Goal: Use online tool/utility: Utilize a website feature to perform a specific function

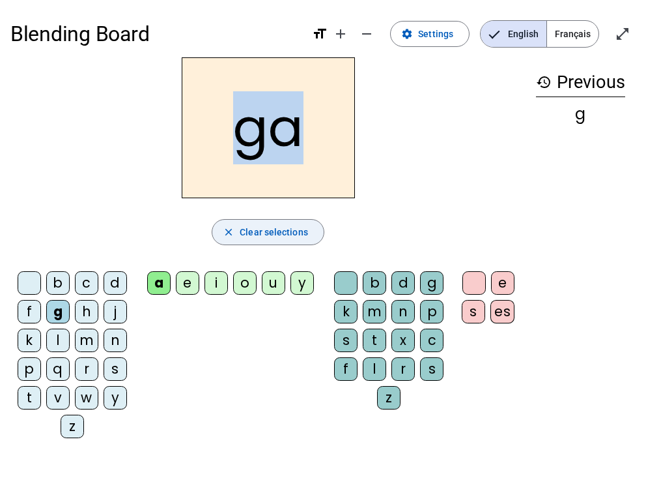
click at [263, 237] on span "Clear selections" at bounding box center [274, 232] width 68 height 16
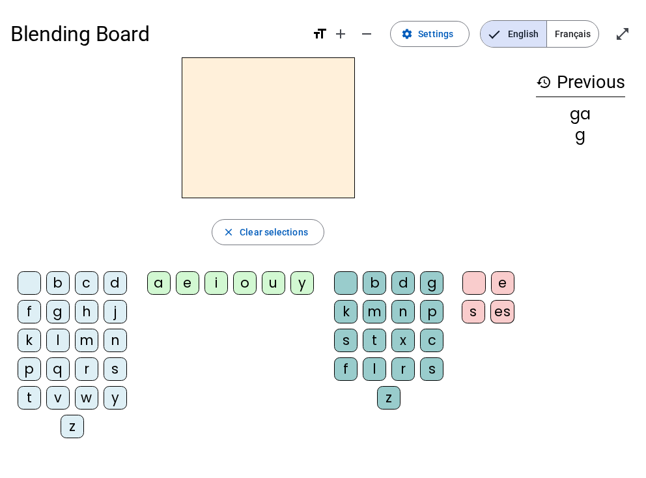
click at [113, 285] on div "d" at bounding box center [115, 282] width 23 height 23
click at [154, 283] on div "a" at bounding box center [158, 282] width 23 height 23
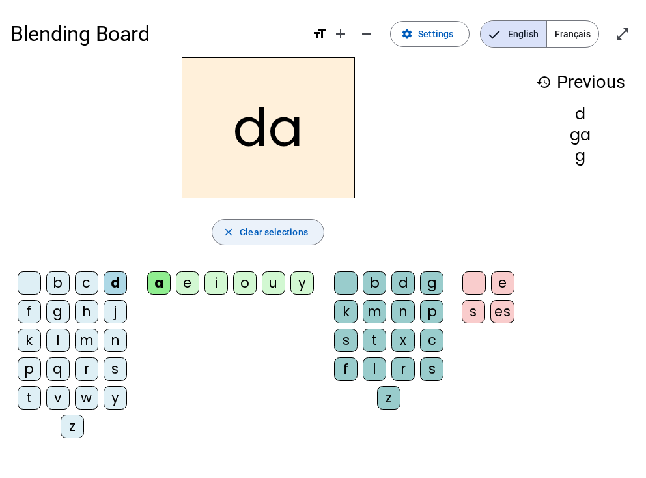
click at [264, 229] on span "Clear selections" at bounding box center [274, 232] width 68 height 16
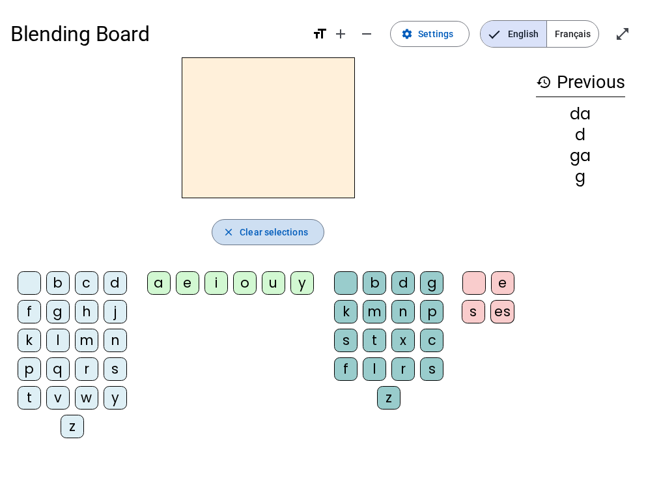
click at [270, 233] on span "Clear selections" at bounding box center [274, 232] width 68 height 16
click at [302, 283] on div "y" at bounding box center [302, 282] width 23 height 23
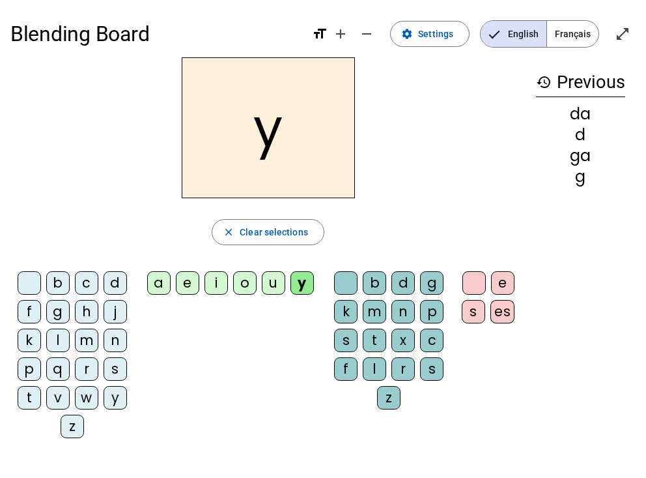
click at [378, 281] on div "b" at bounding box center [374, 282] width 23 height 23
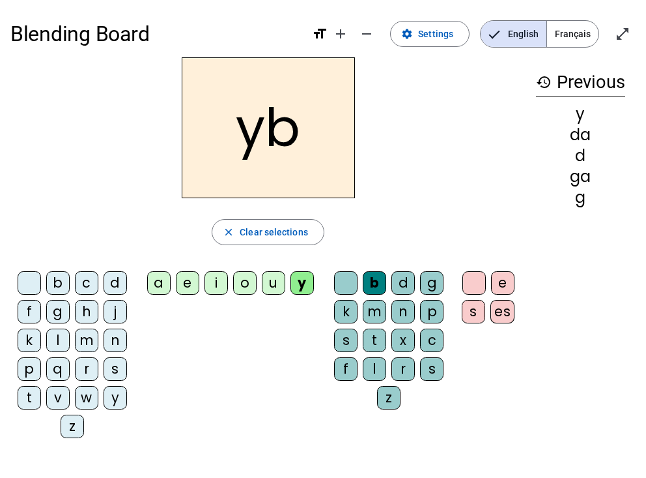
click at [127, 285] on letter-bubble "d" at bounding box center [118, 285] width 29 height 29
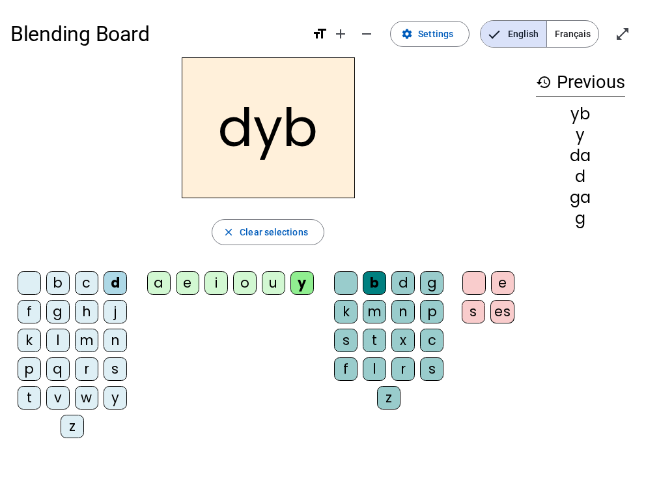
click at [105, 348] on div "n" at bounding box center [115, 339] width 23 height 23
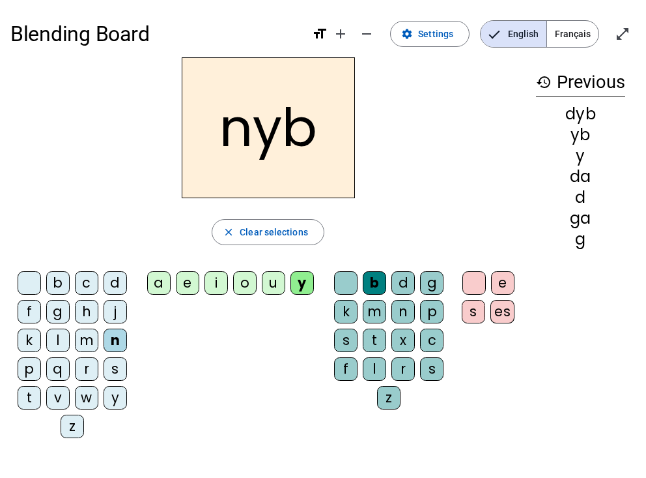
click at [436, 328] on letter-bubble "p" at bounding box center [434, 314] width 29 height 29
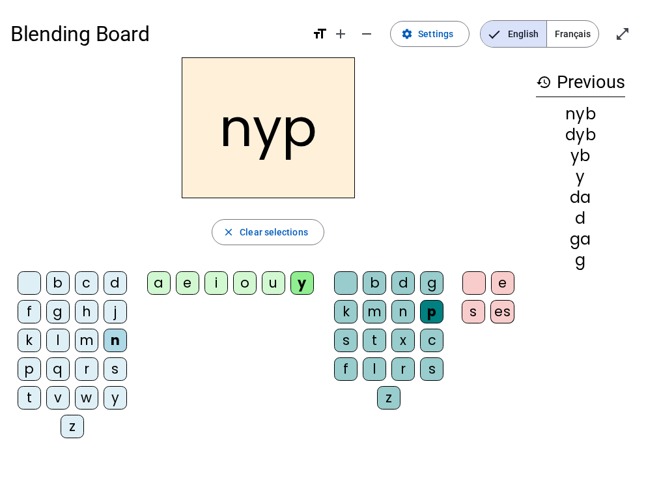
click at [398, 368] on div "r" at bounding box center [403, 368] width 23 height 23
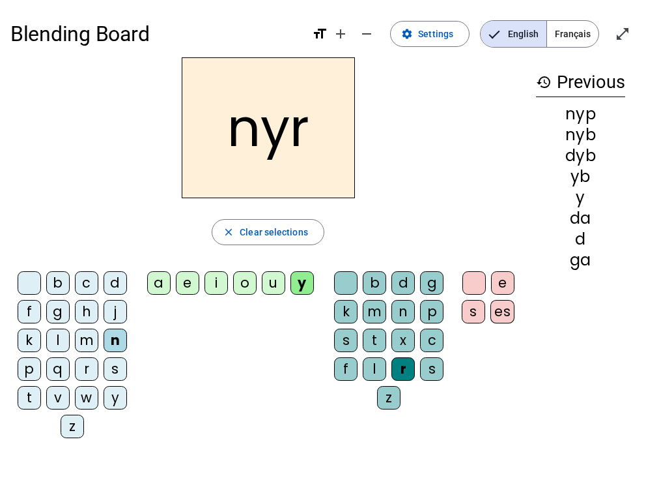
click at [365, 364] on div "l" at bounding box center [374, 368] width 23 height 23
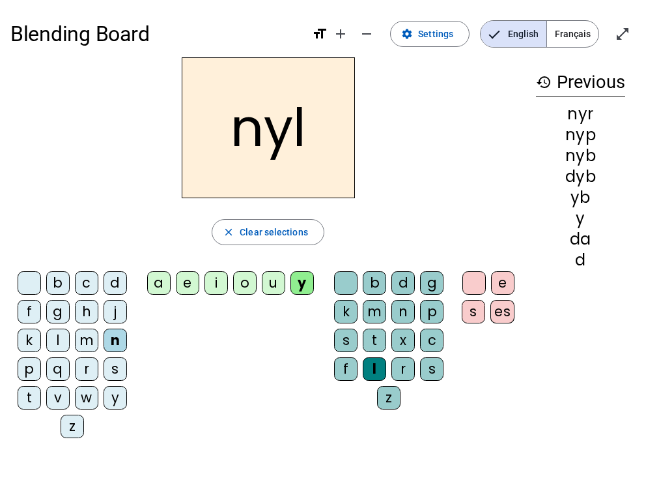
click at [494, 310] on div "es" at bounding box center [503, 311] width 24 height 23
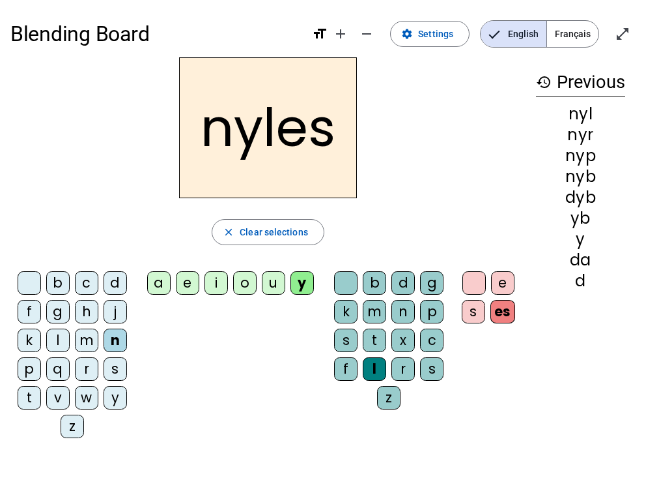
click at [494, 310] on div "es" at bounding box center [503, 311] width 25 height 23
click at [474, 300] on div "s" at bounding box center [473, 311] width 23 height 23
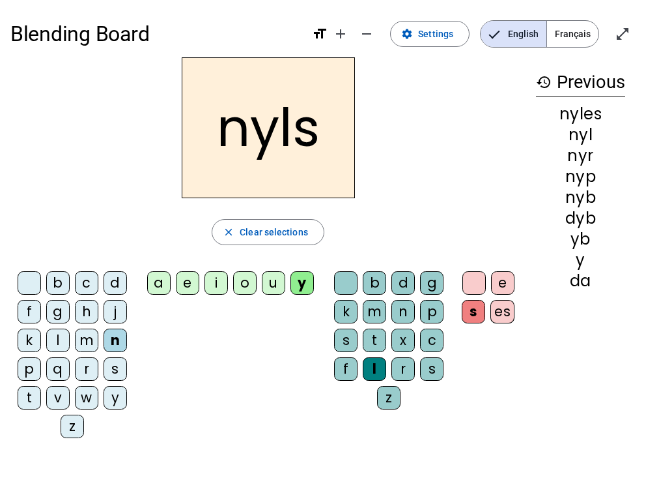
click at [473, 272] on div at bounding box center [474, 282] width 23 height 23
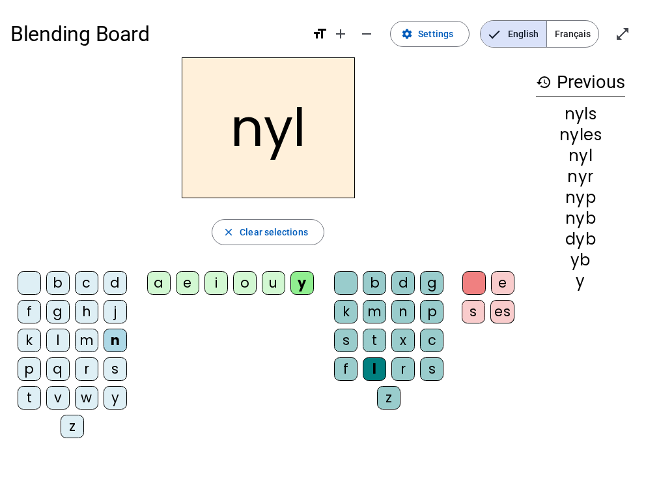
click at [327, 33] on mat-icon "format_size" at bounding box center [320, 34] width 16 height 16
click at [320, 33] on mat-icon "format_size" at bounding box center [320, 34] width 16 height 16
click at [586, 35] on span "Français" at bounding box center [572, 34] width 51 height 26
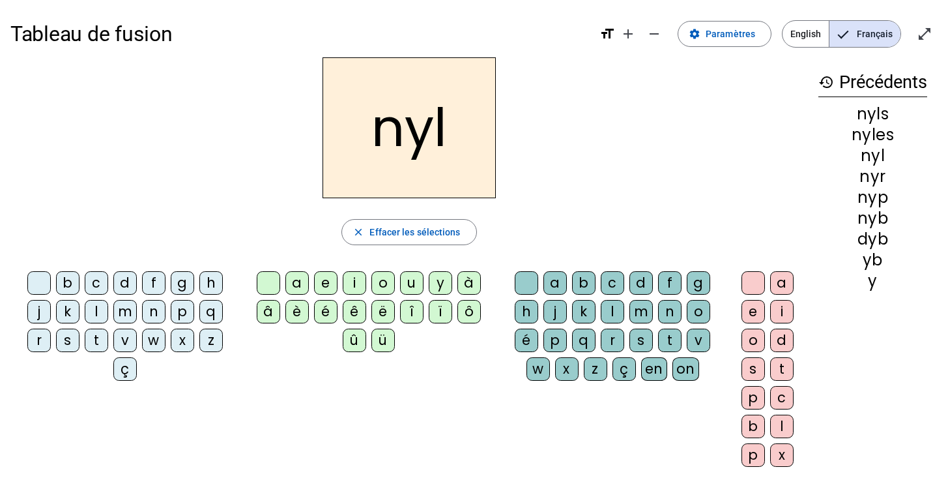
click at [461, 285] on div "à" at bounding box center [468, 282] width 23 height 23
